Goal: Find specific page/section: Find specific page/section

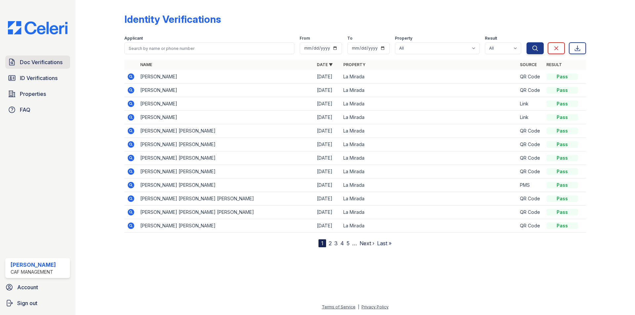
click at [18, 61] on link "Doc Verifications" at bounding box center [37, 62] width 65 height 13
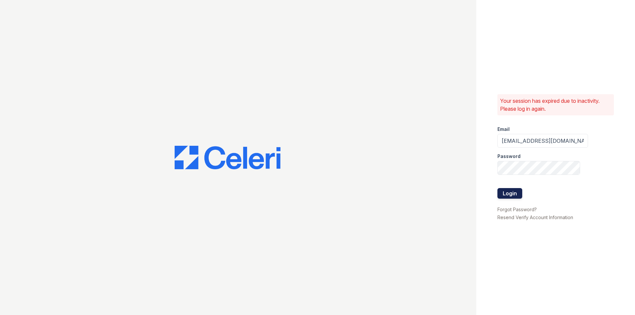
click at [516, 195] on button "Login" at bounding box center [509, 193] width 25 height 11
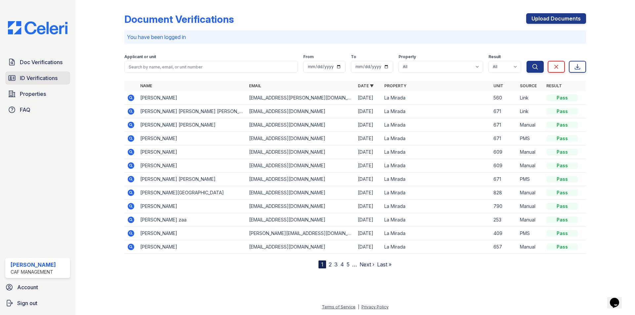
click at [41, 75] on span "ID Verifications" at bounding box center [39, 78] width 38 height 8
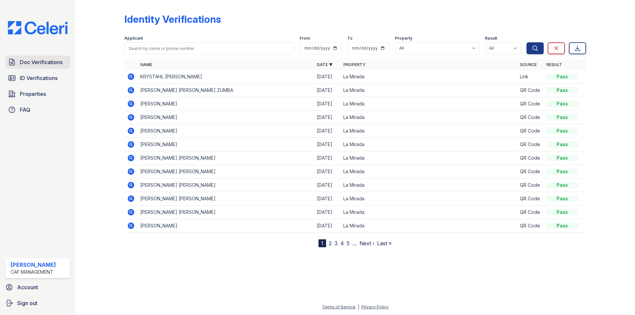
click at [62, 57] on link "Doc Verifications" at bounding box center [37, 62] width 65 height 13
